Goal: Go to known website: Access a specific website the user already knows

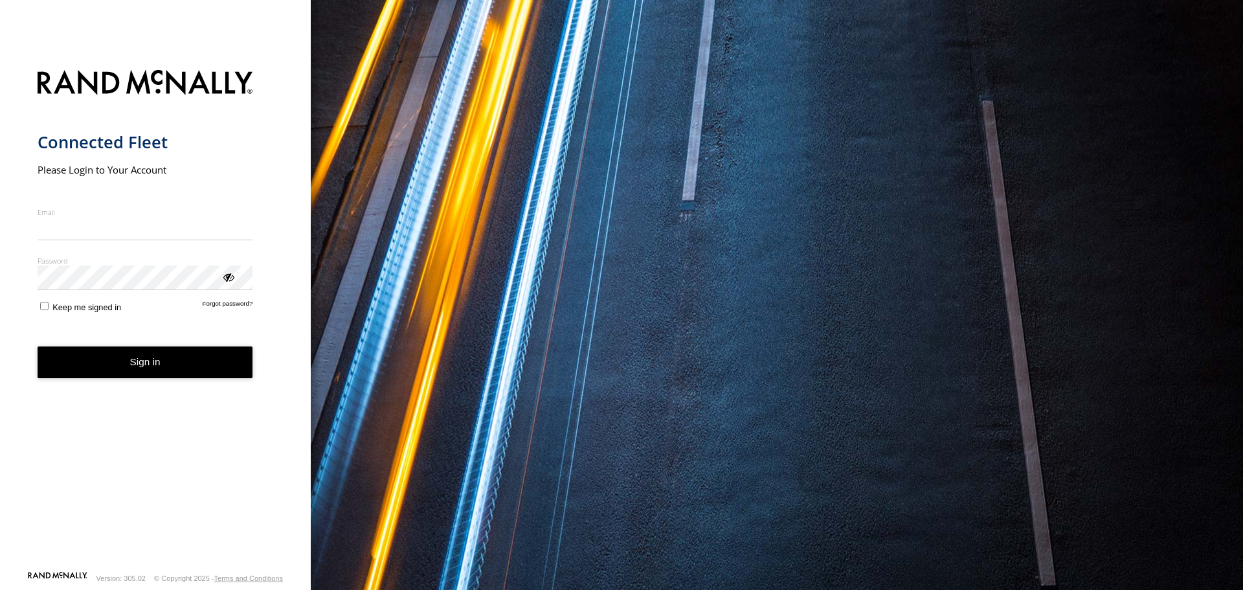
type input "**********"
click at [210, 382] on form "**********" at bounding box center [156, 316] width 236 height 508
click at [216, 365] on button "Sign in" at bounding box center [146, 362] width 216 height 32
